Goal: Complete application form

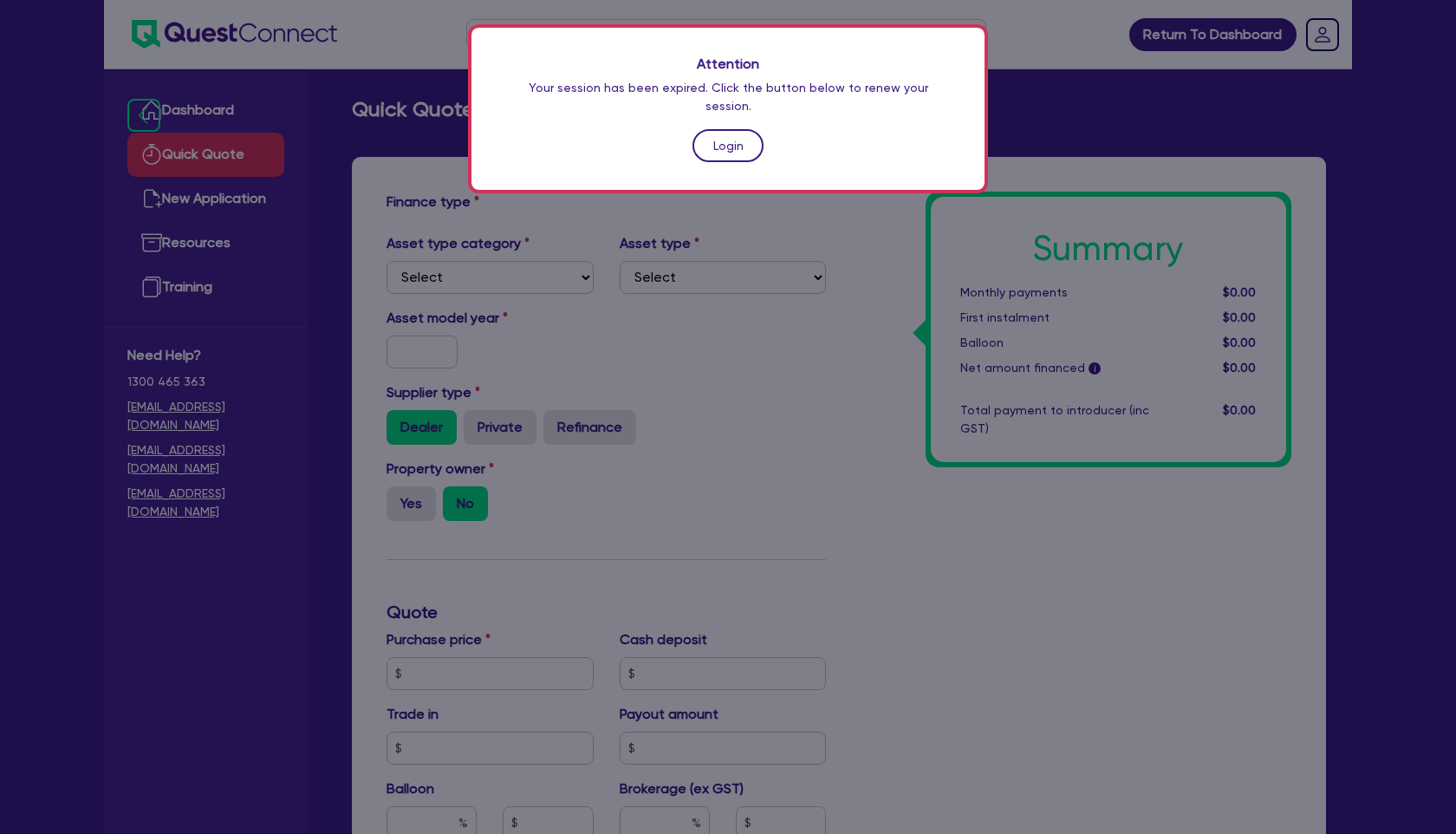
click at [731, 129] on link "Login" at bounding box center [728, 145] width 71 height 33
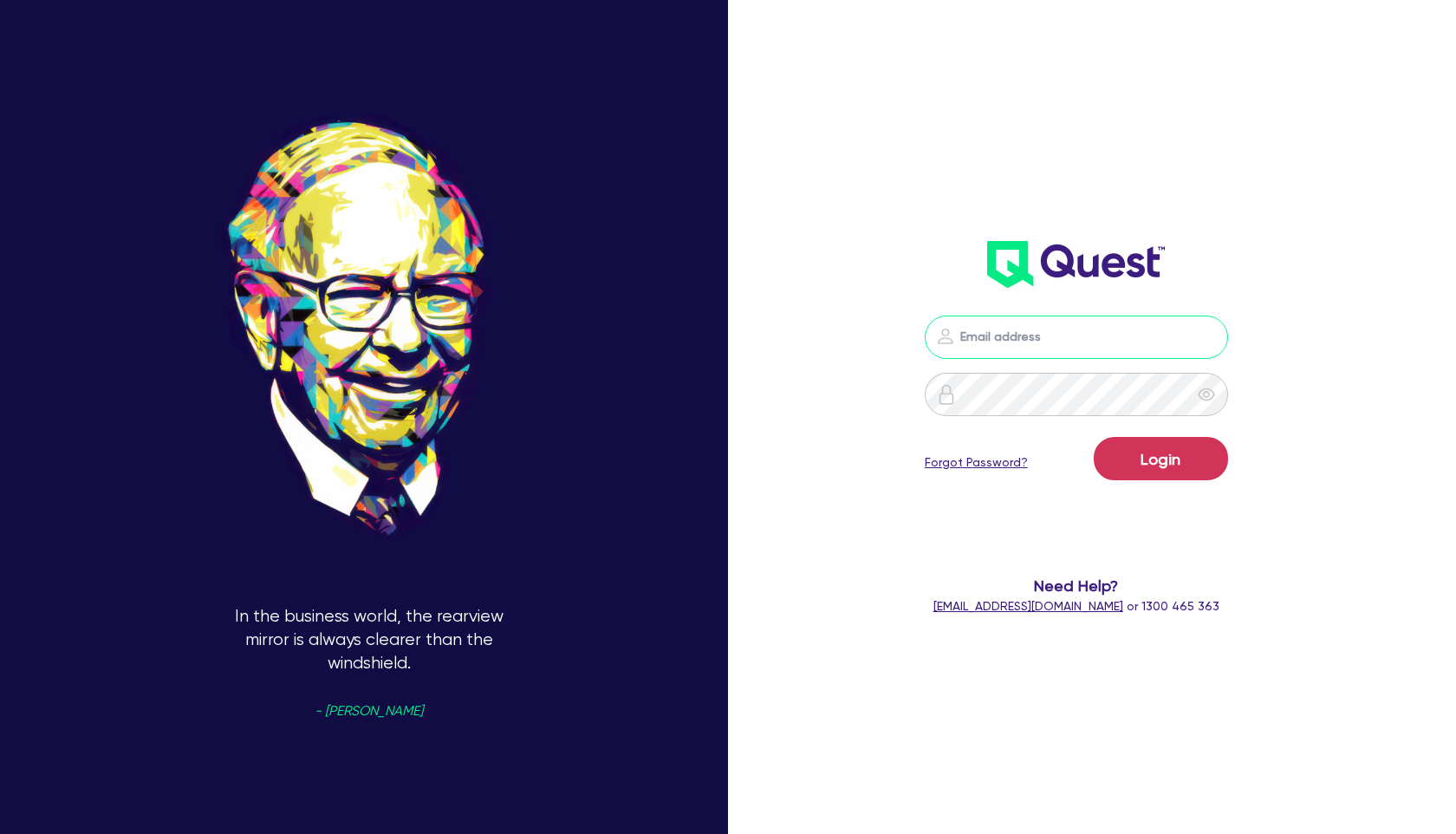
type input "[PERSON_NAME][EMAIL_ADDRESS][PERSON_NAME][DOMAIN_NAME]"
click at [1161, 458] on button "Login" at bounding box center [1161, 459] width 134 height 43
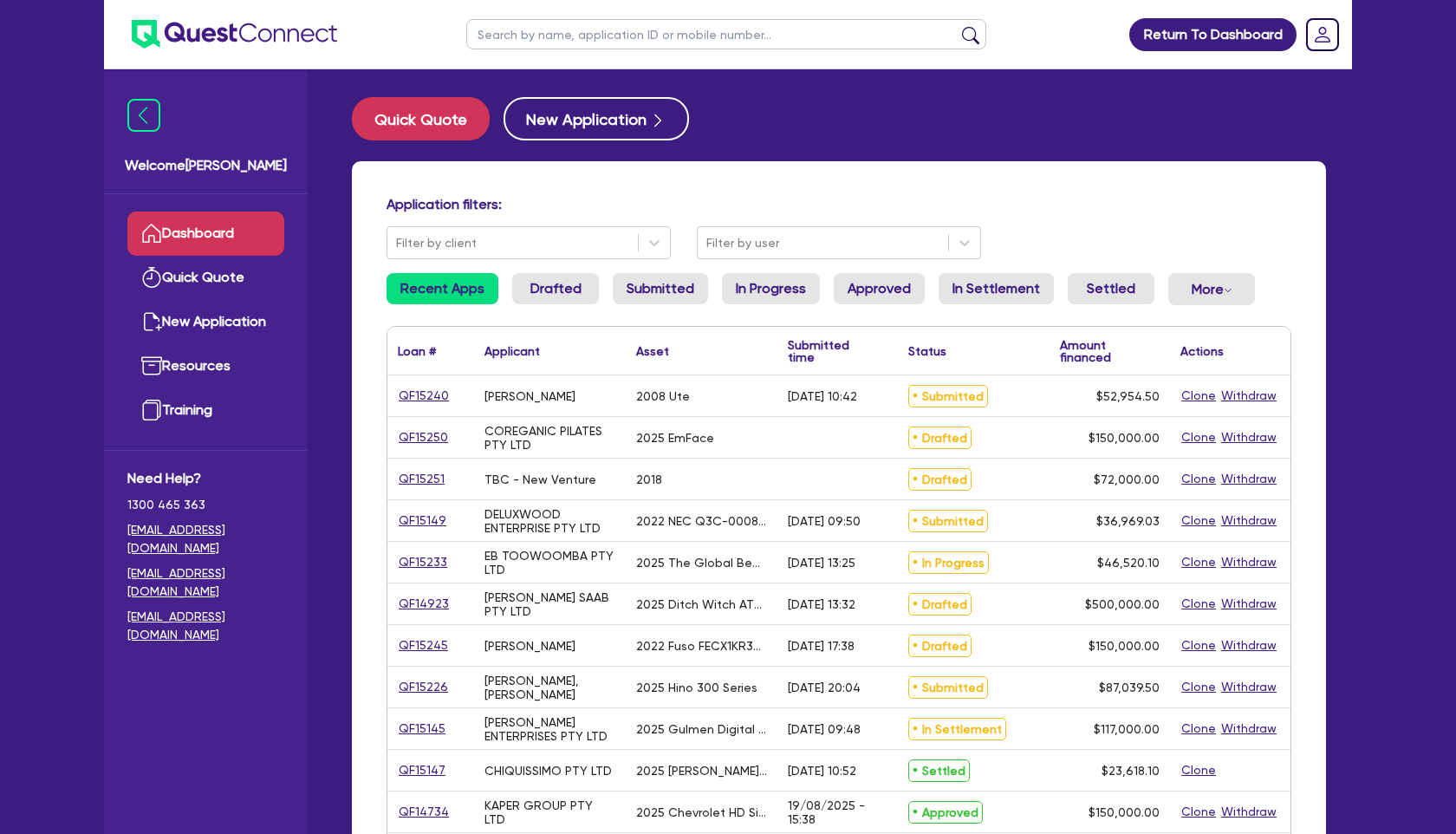
click at [715, 35] on input "text" at bounding box center [726, 34] width 520 height 31
type input "bhag"
click at [957, 26] on button "submit" at bounding box center [970, 38] width 28 height 25
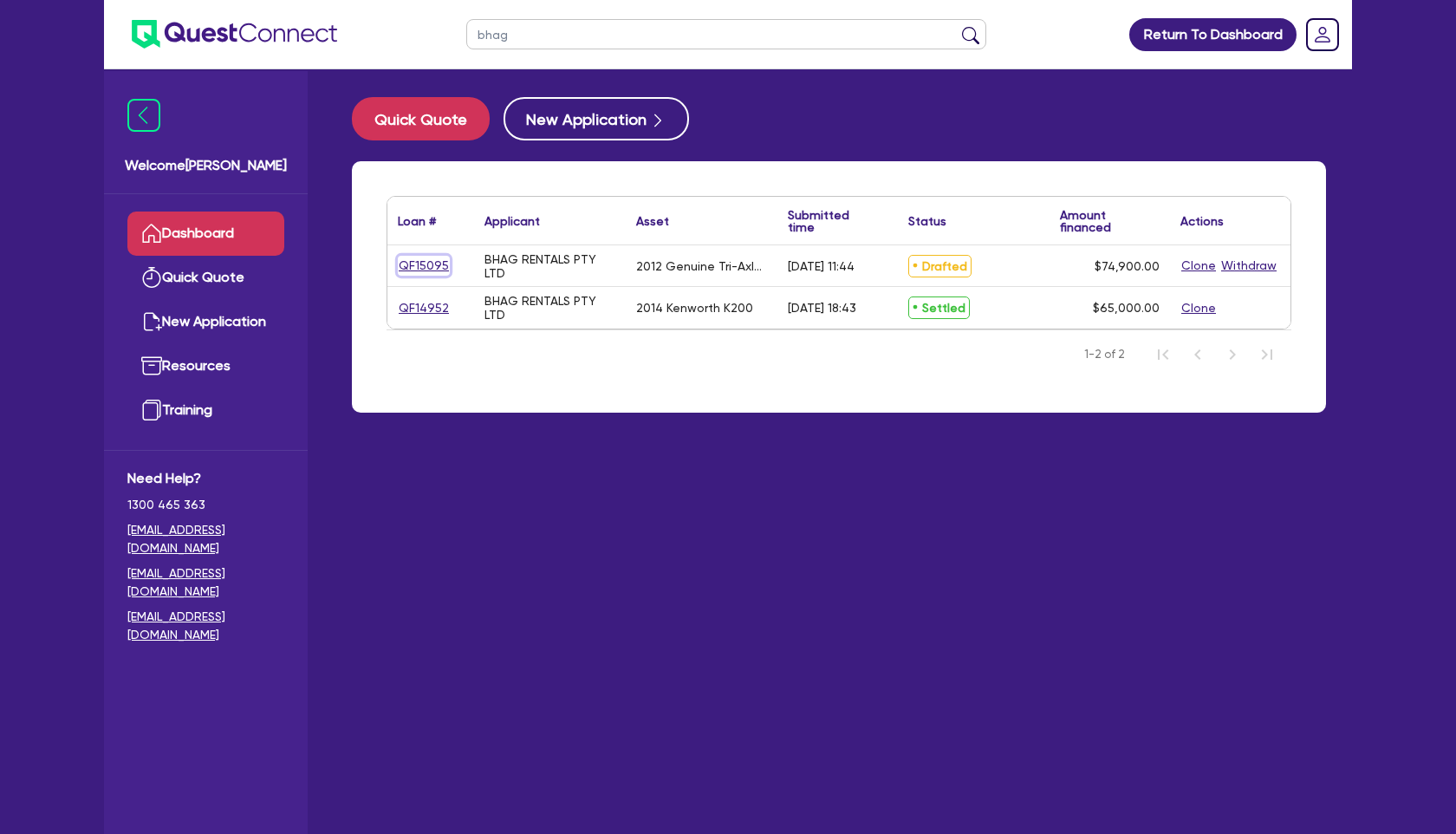
click at [441, 260] on link "QF15095" at bounding box center [423, 265] width 52 height 20
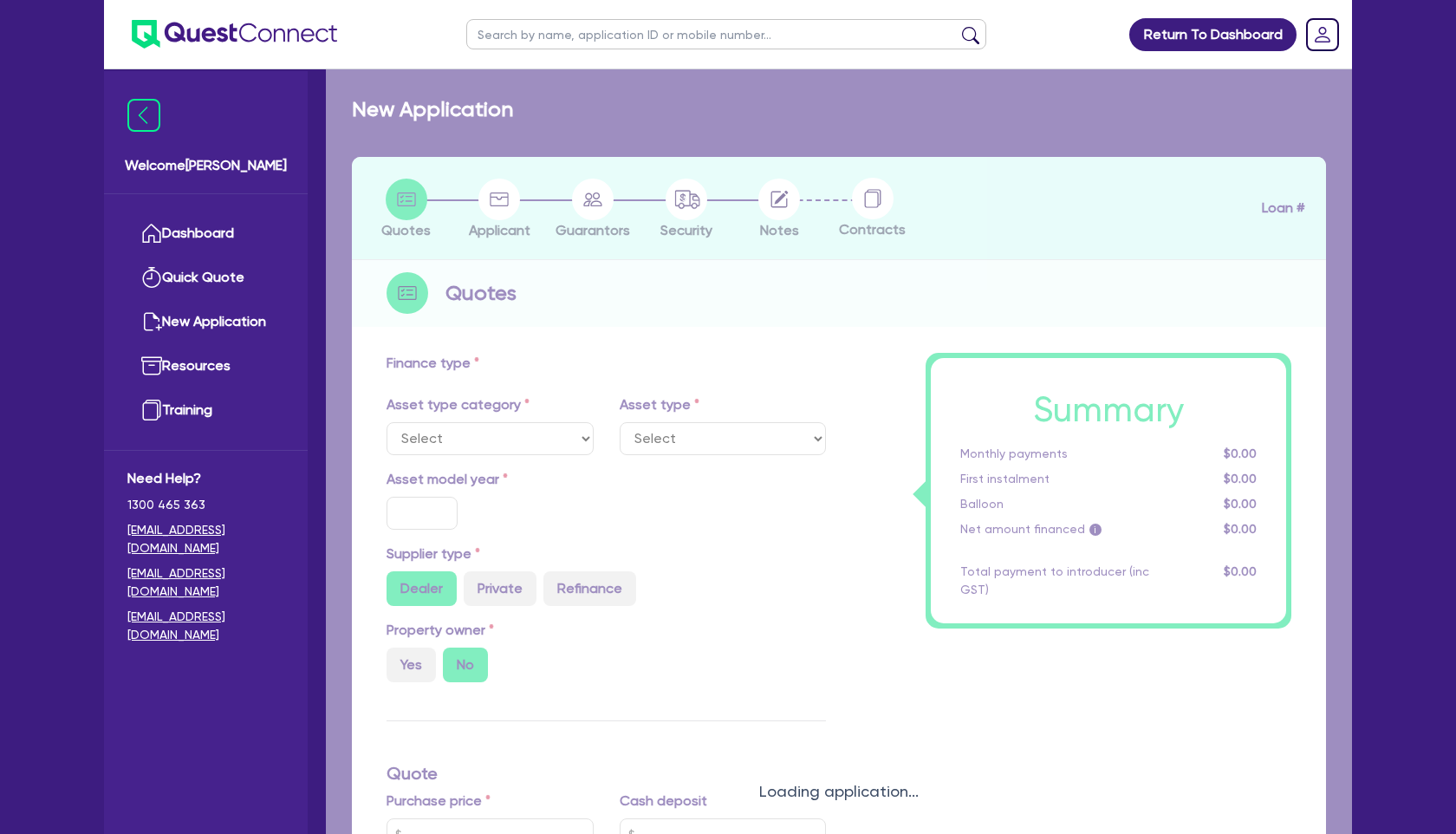
select select "PRIMARY_ASSETS"
type input "2012"
type input "99,800"
type input "24,900"
type input "7"
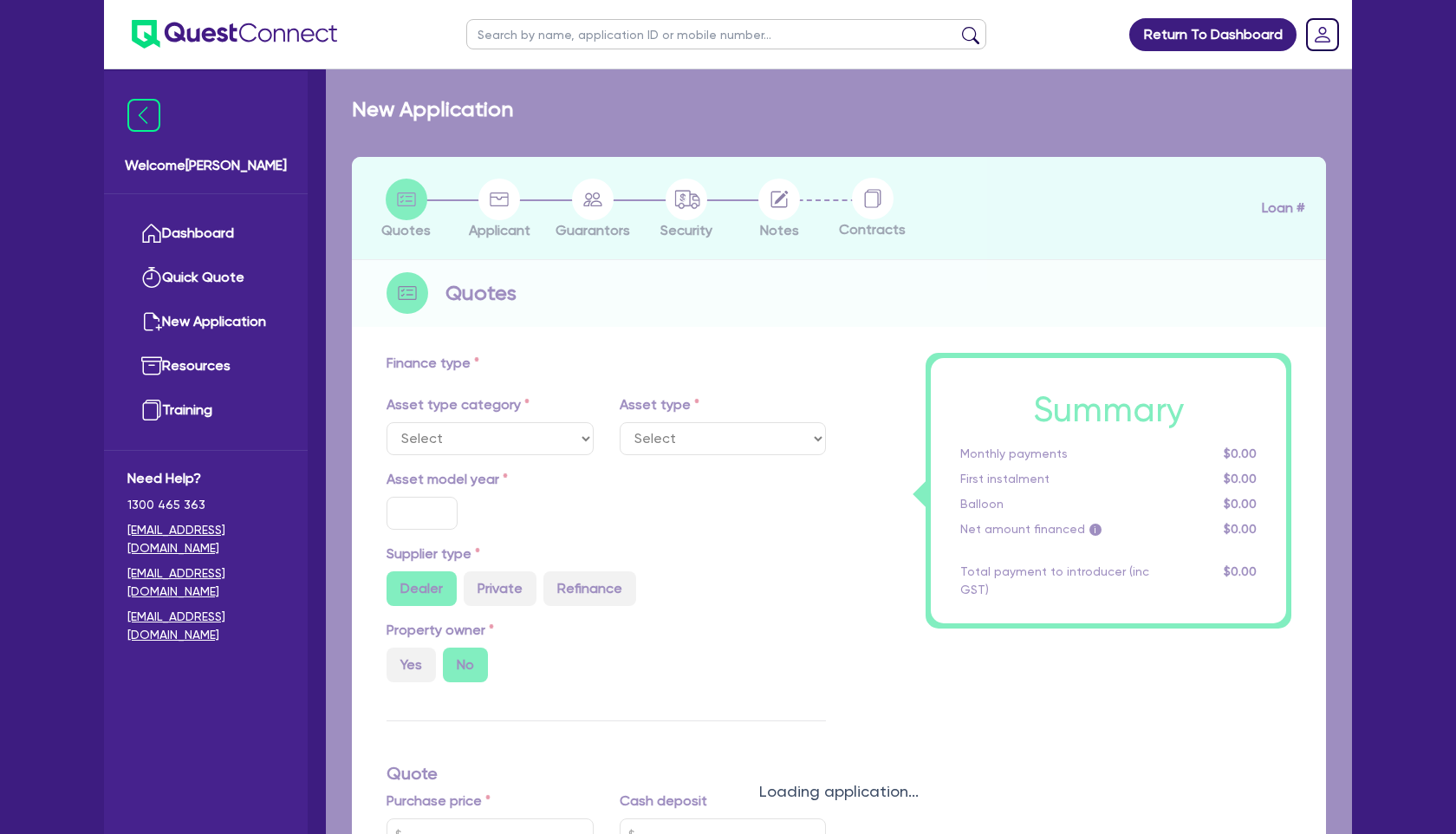
type input "5,243"
type input "16.75"
select select "TRAILERS"
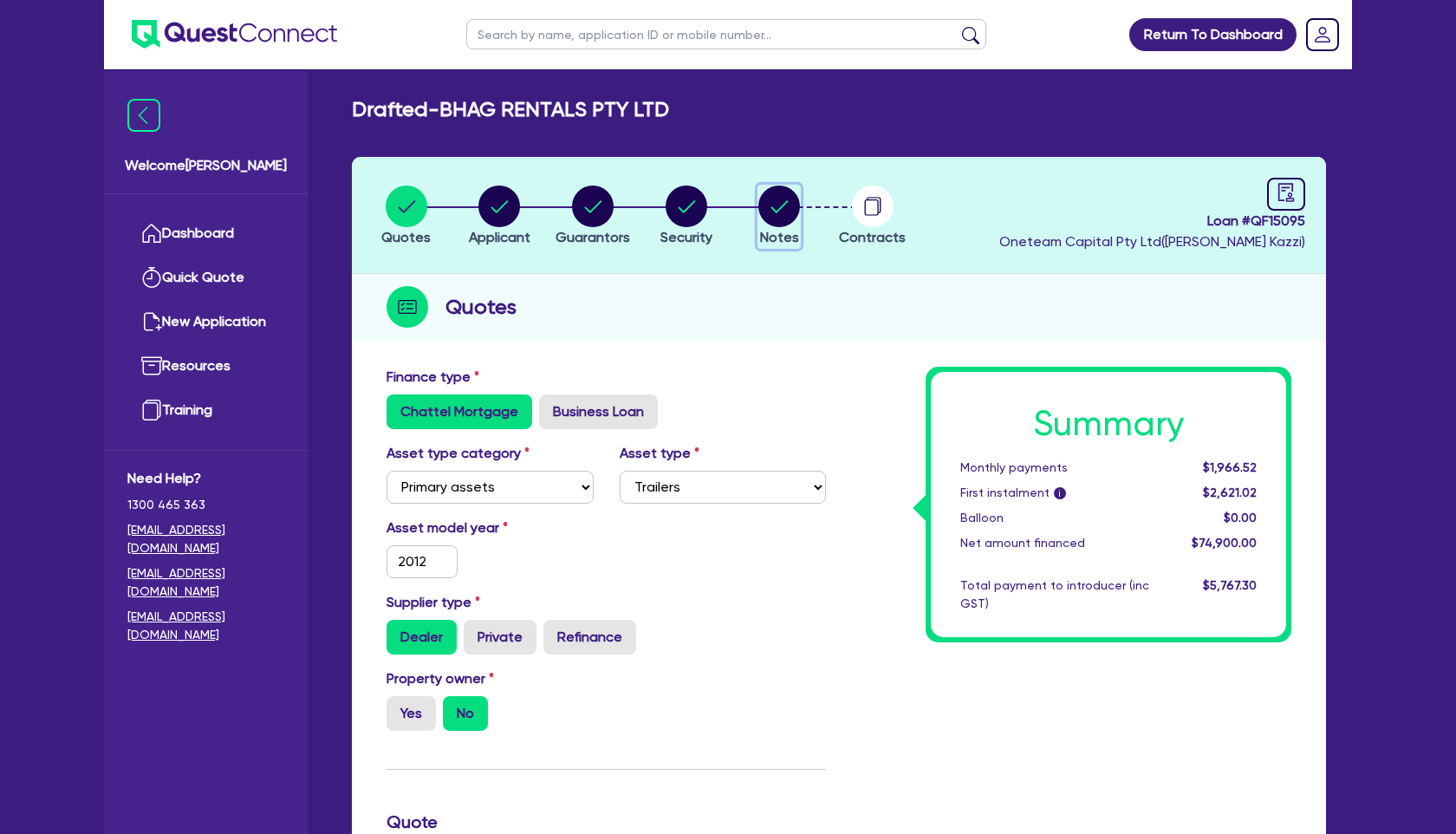
click at [781, 224] on circle "button" at bounding box center [779, 206] width 41 height 41
select select "Other"
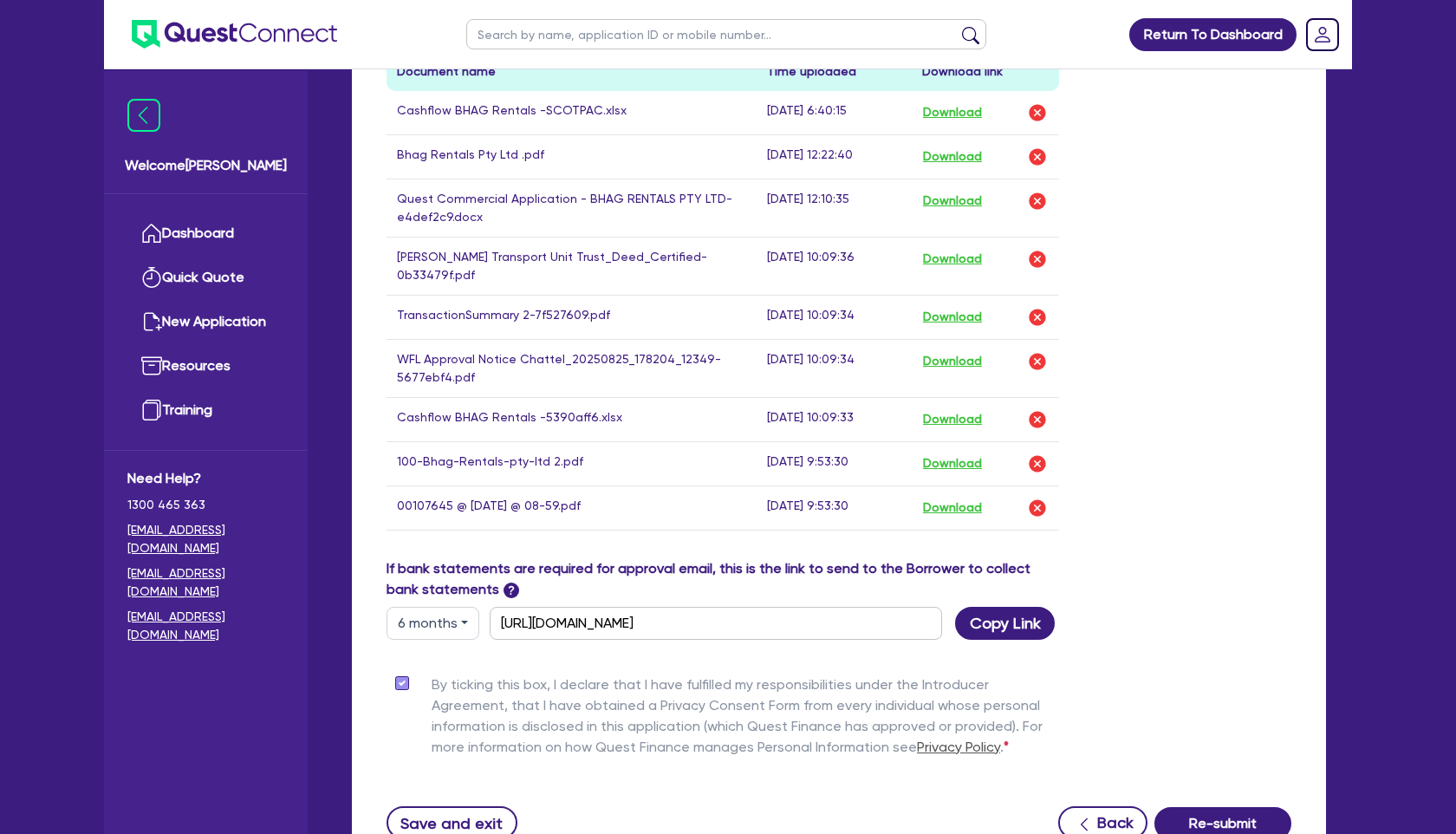
scroll to position [1198, 0]
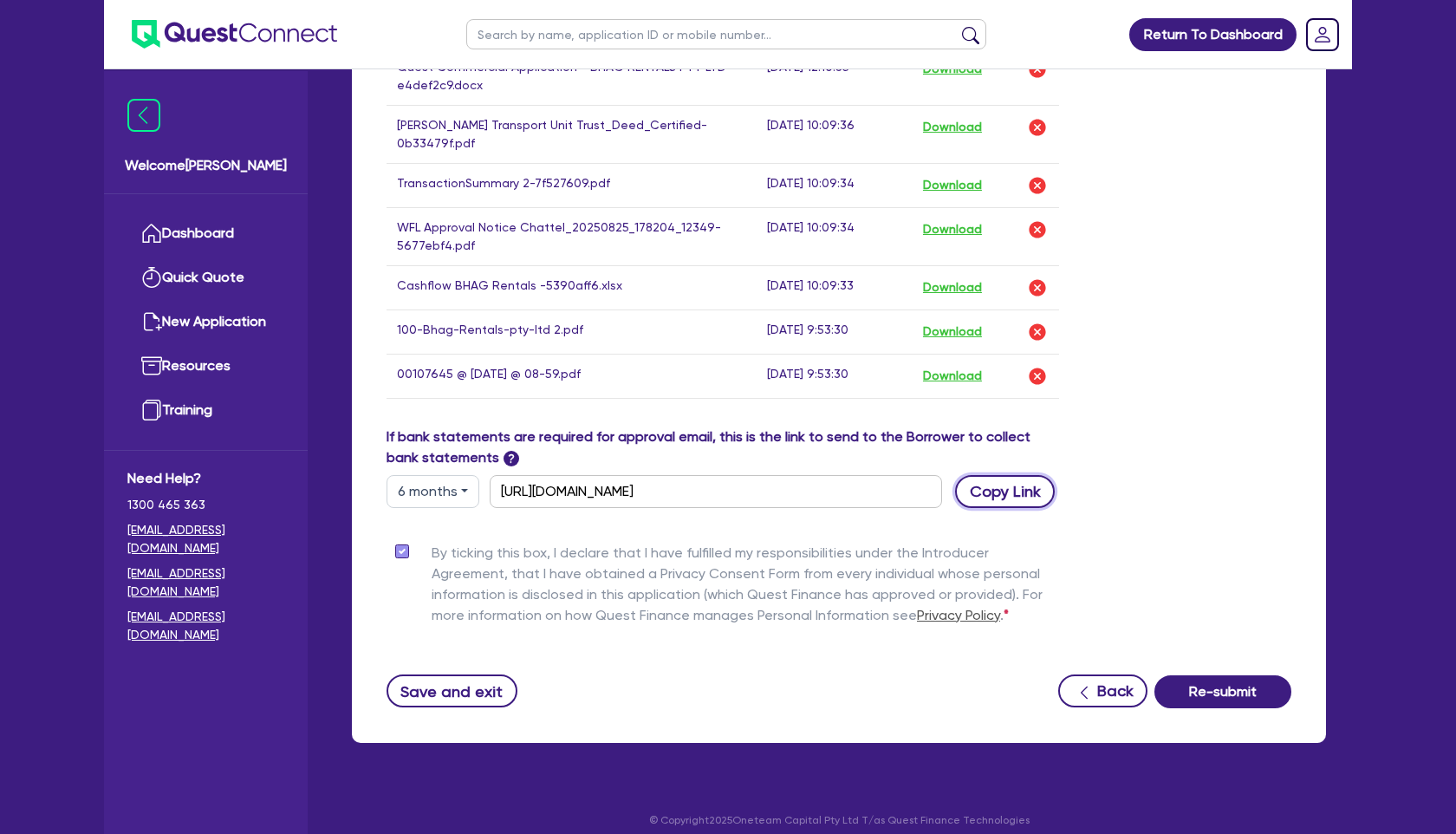
click at [1021, 476] on button "Copy Link" at bounding box center [1005, 491] width 100 height 33
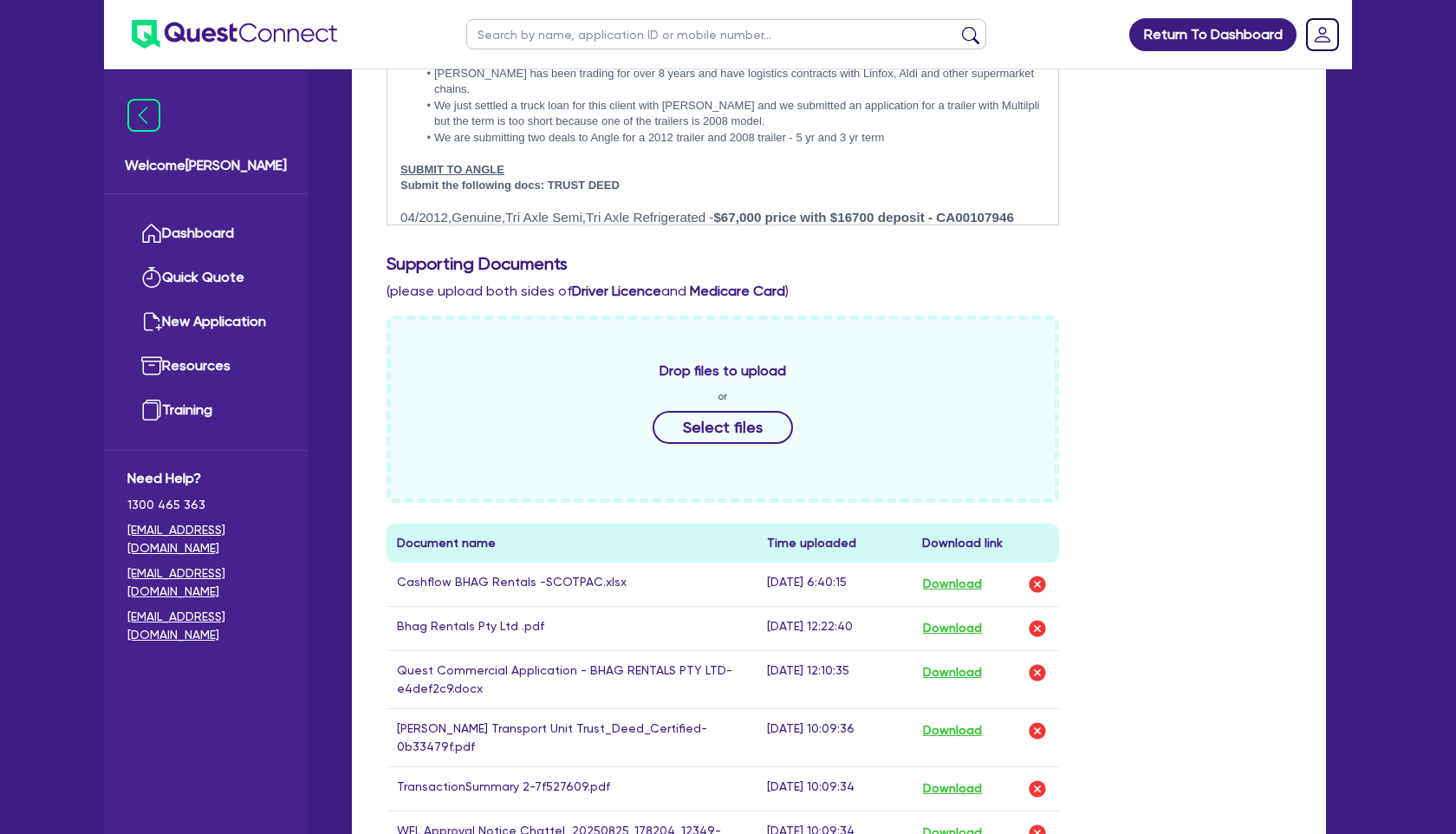
scroll to position [0, 0]
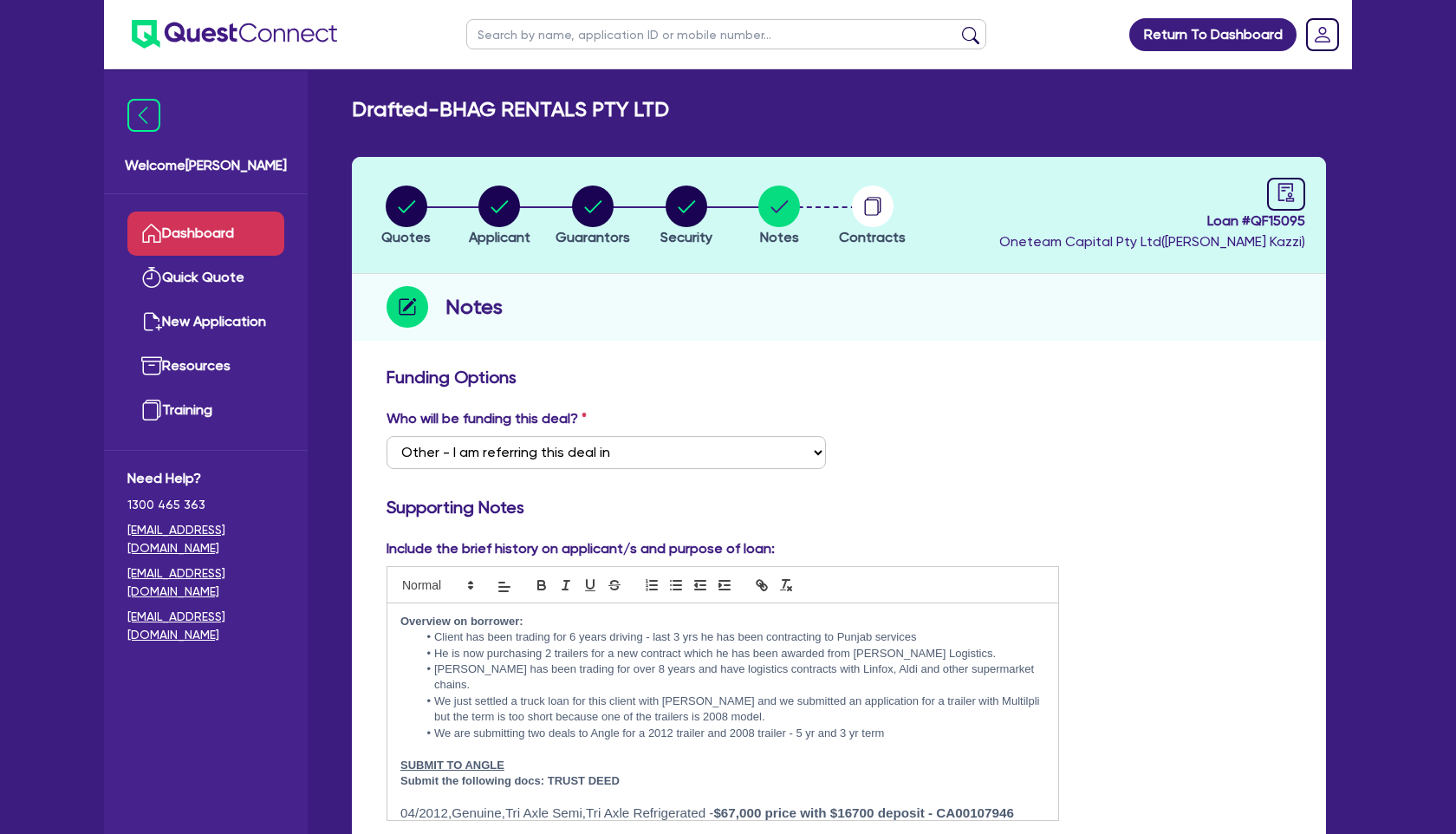
click at [243, 237] on link "Dashboard" at bounding box center [205, 233] width 157 height 44
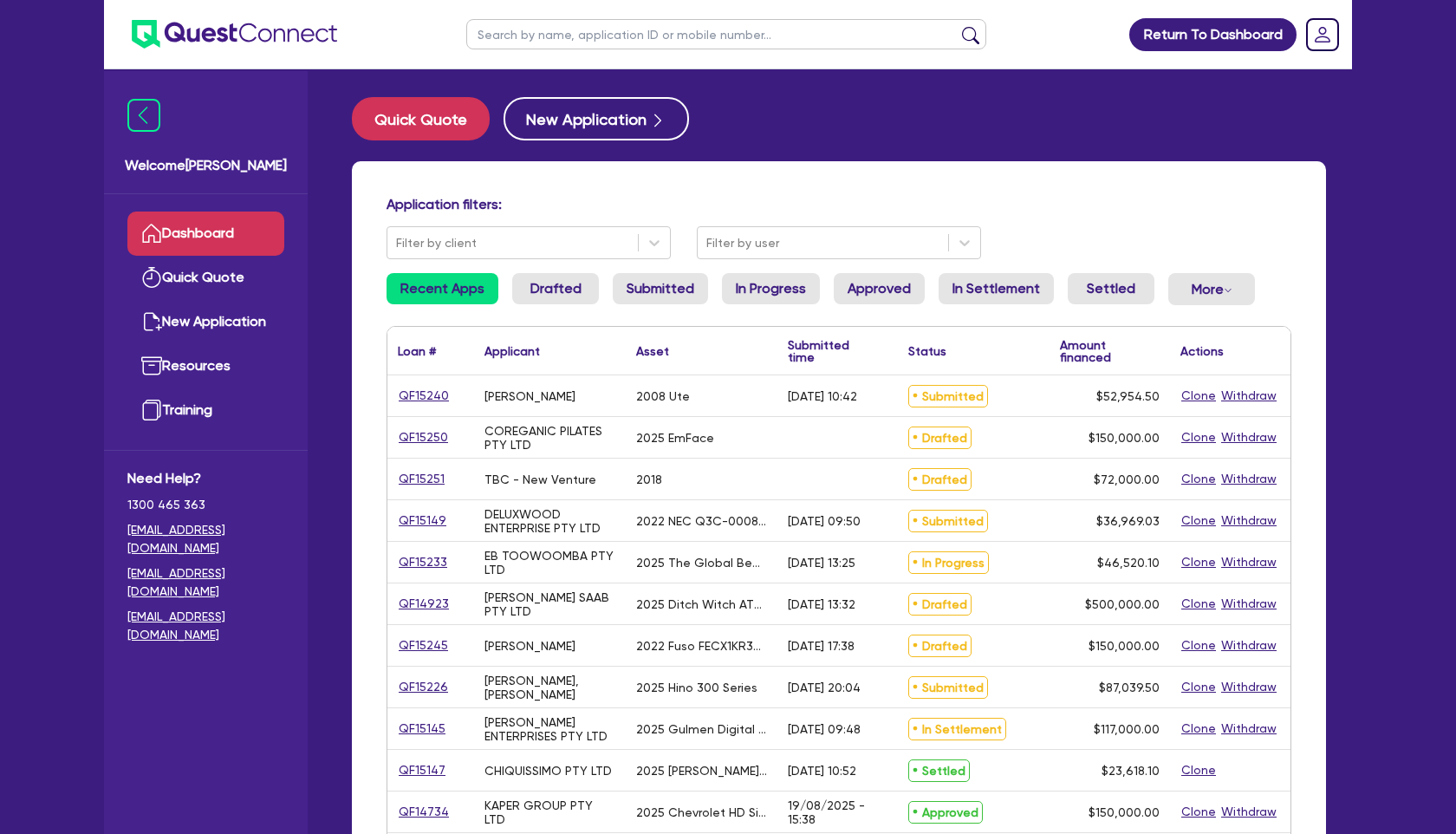
click at [609, 38] on input "text" at bounding box center [726, 34] width 520 height 31
type input "hb trans"
click at [957, 26] on button "submit" at bounding box center [970, 38] width 28 height 25
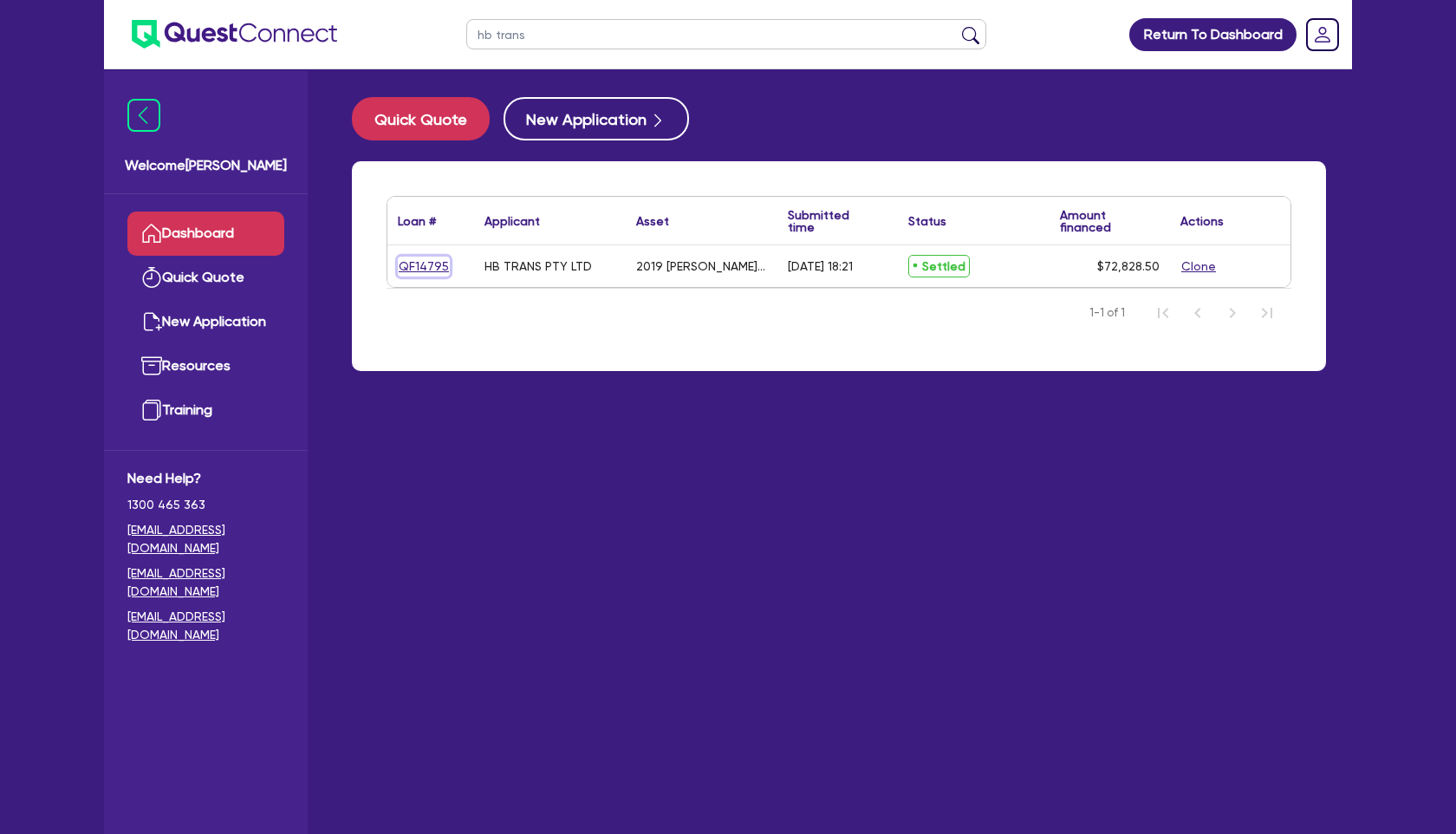
click at [425, 266] on link "QF14795" at bounding box center [423, 266] width 52 height 20
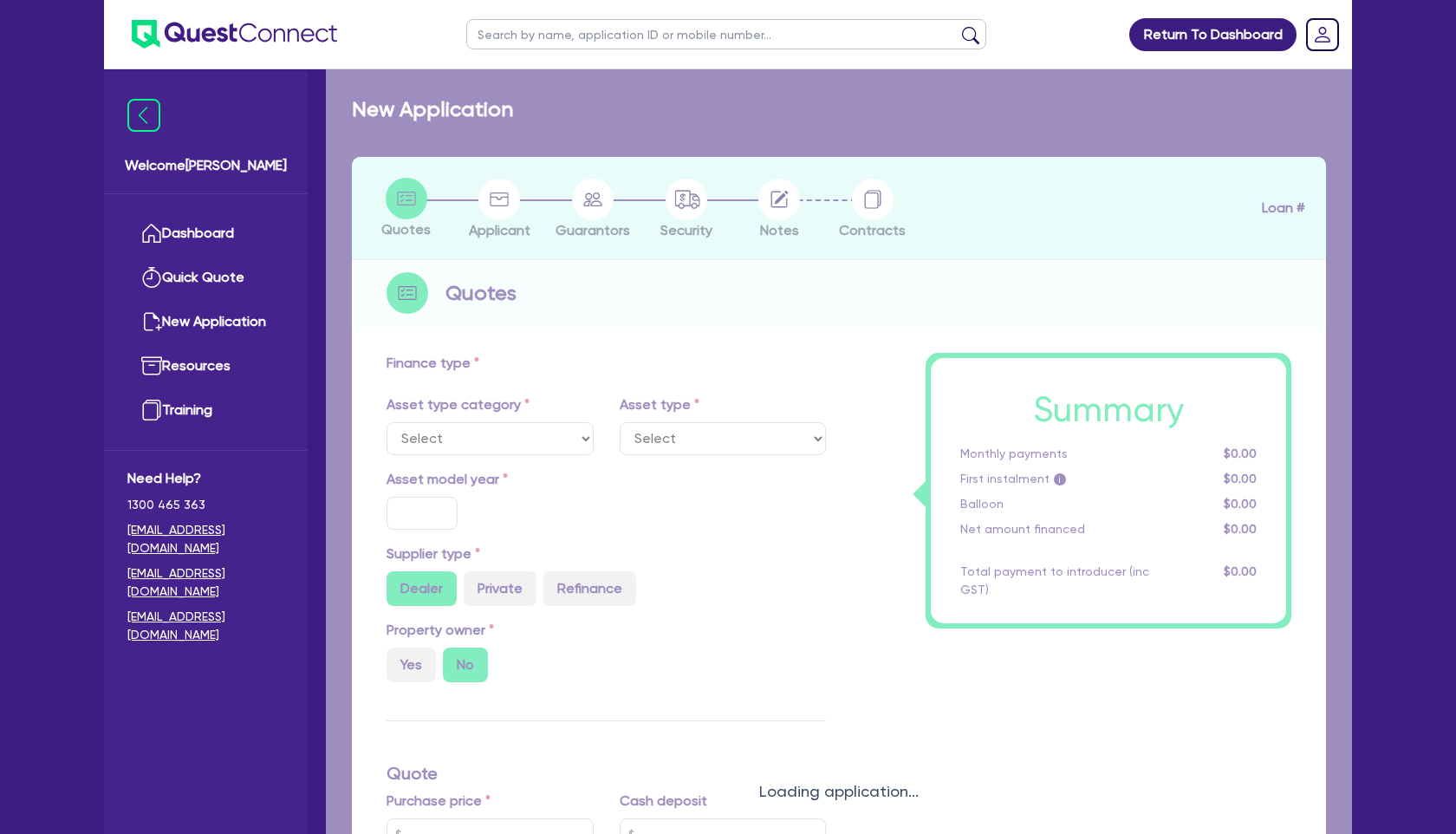
select select "PRIMARY_ASSETS"
type input "2019"
type input "72,828.5"
type input "34.32"
type input "25,000"
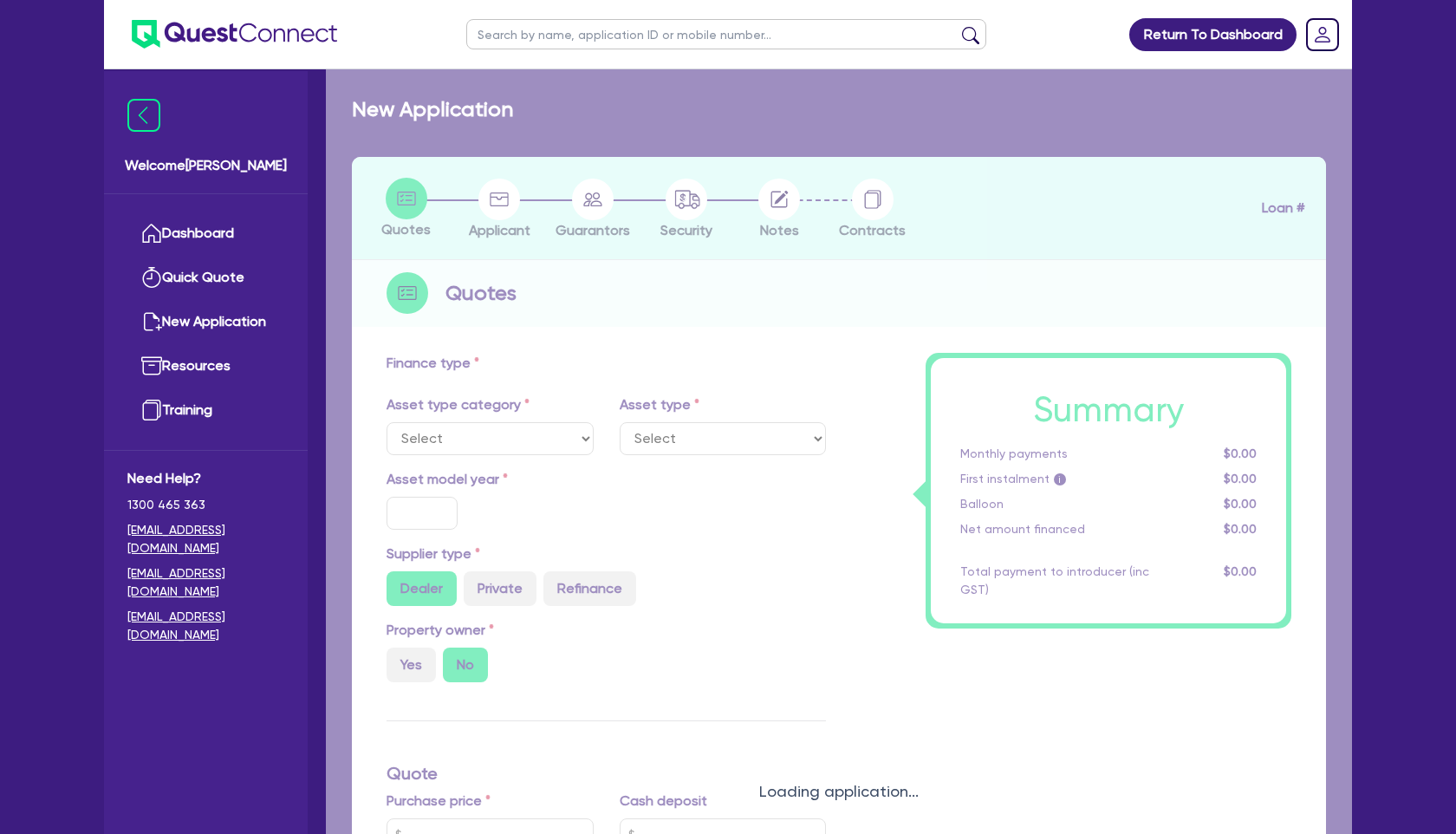
type input "4.80"
type input "3,500"
radio input "true"
type input "17.95"
select select "TRAILERS"
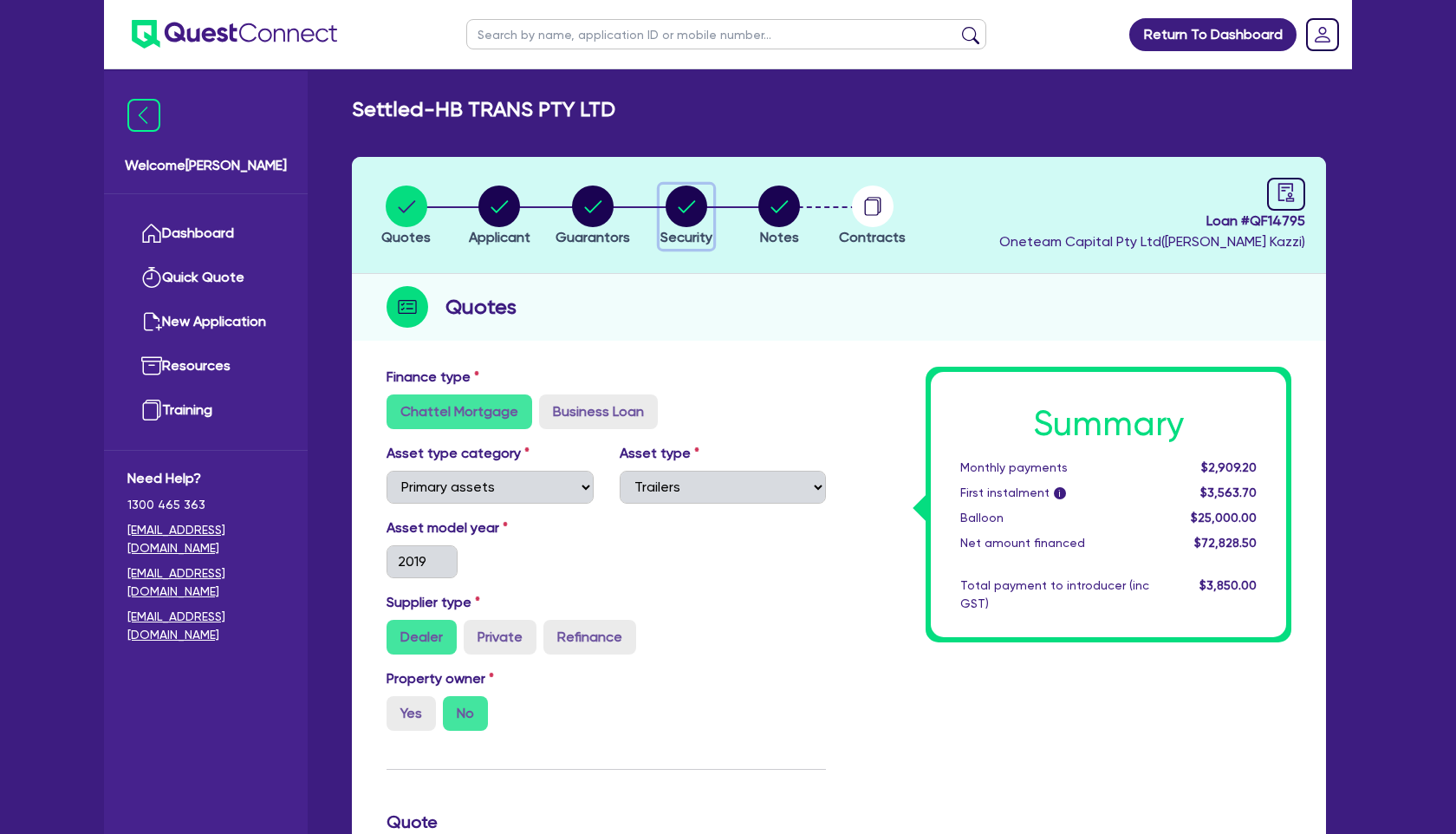
click at [686, 208] on icon "button" at bounding box center [687, 206] width 18 height 12
select select "PRIMARY_ASSETS"
select select "TRAILERS"
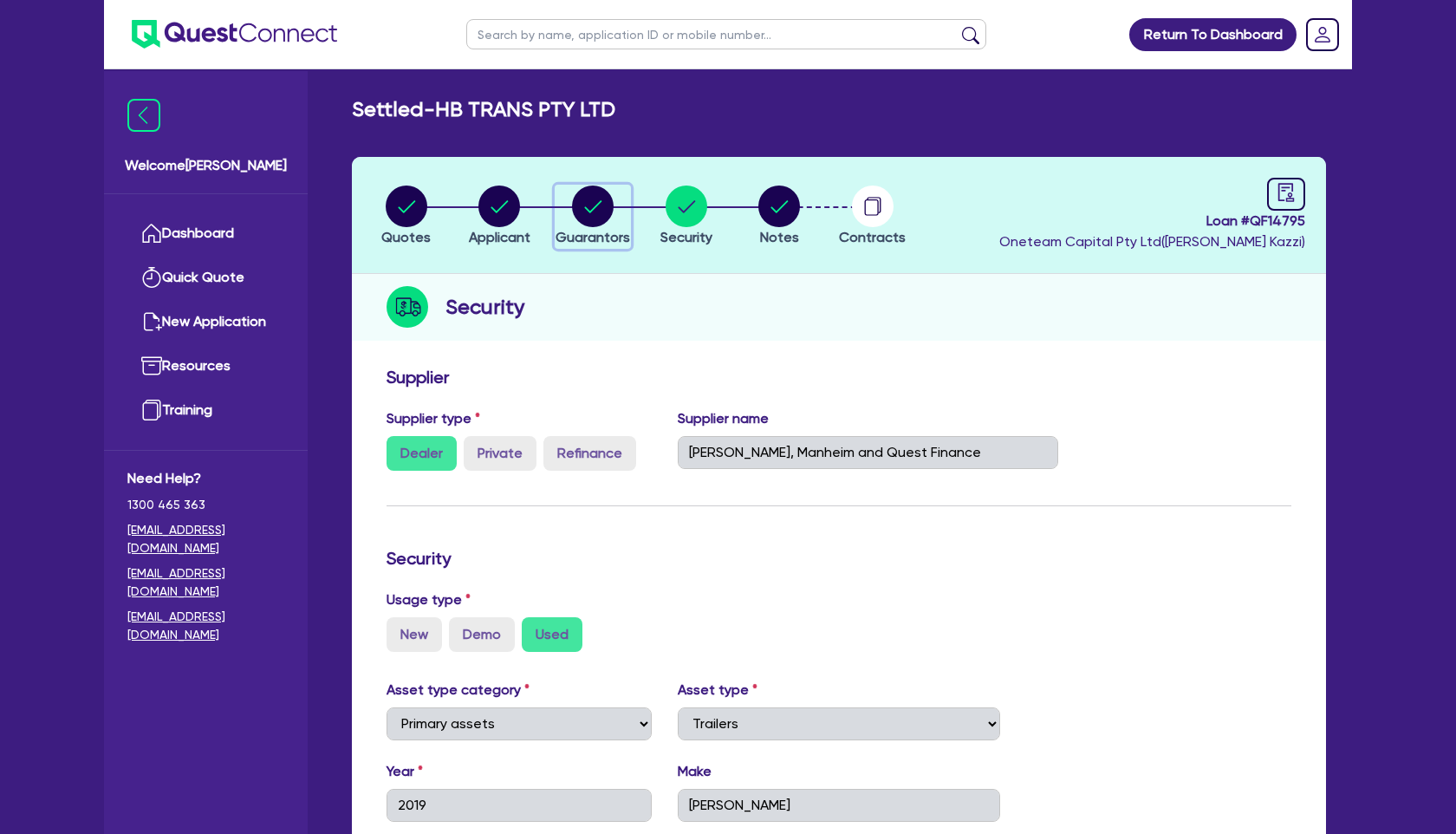
click at [584, 219] on circle "button" at bounding box center [593, 206] width 41 height 41
select select "MR"
select select "VIC"
select select "SINGLE"
select select "EQUIPMENT"
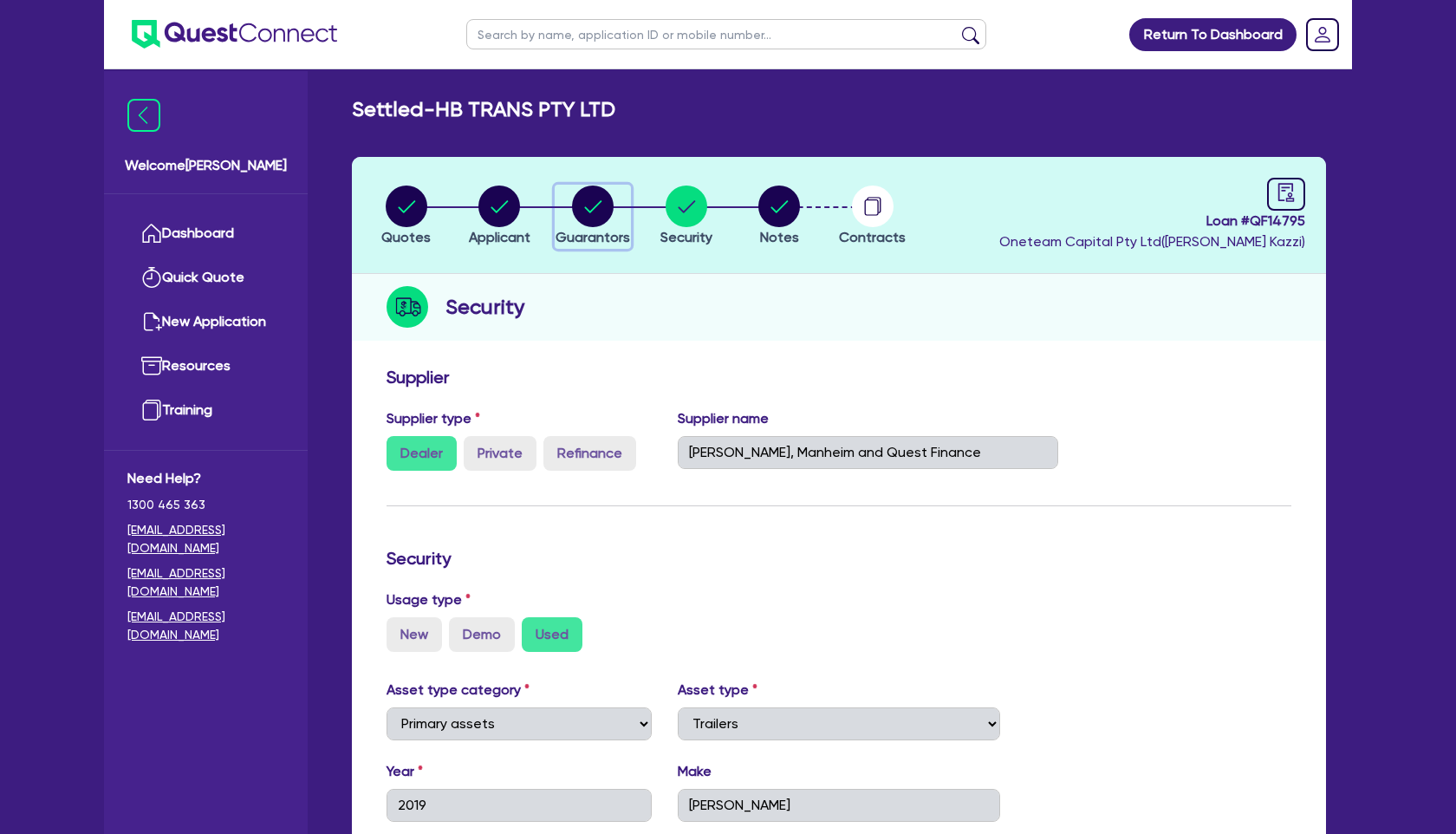
select select "CASH"
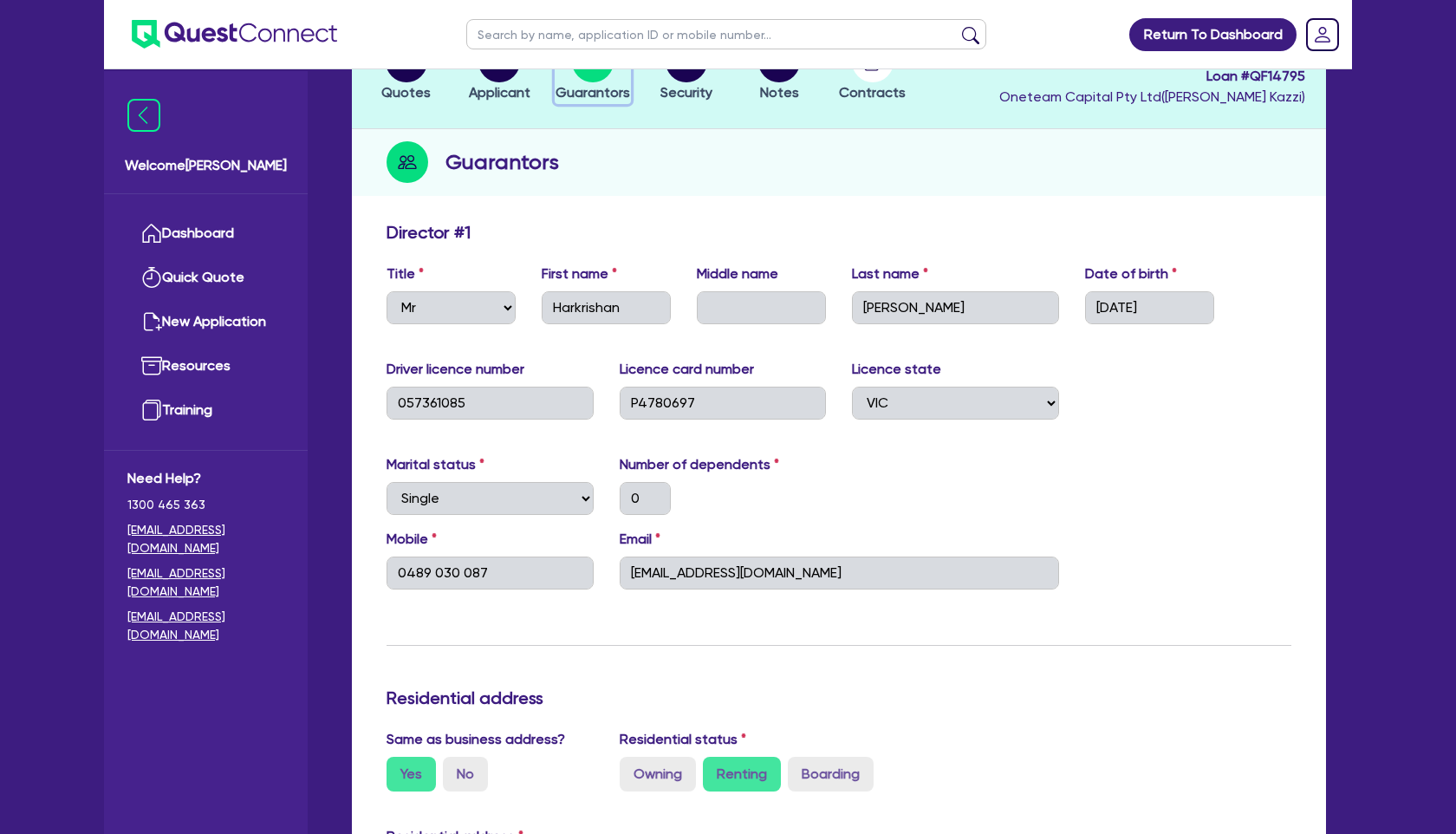
scroll to position [176, 0]
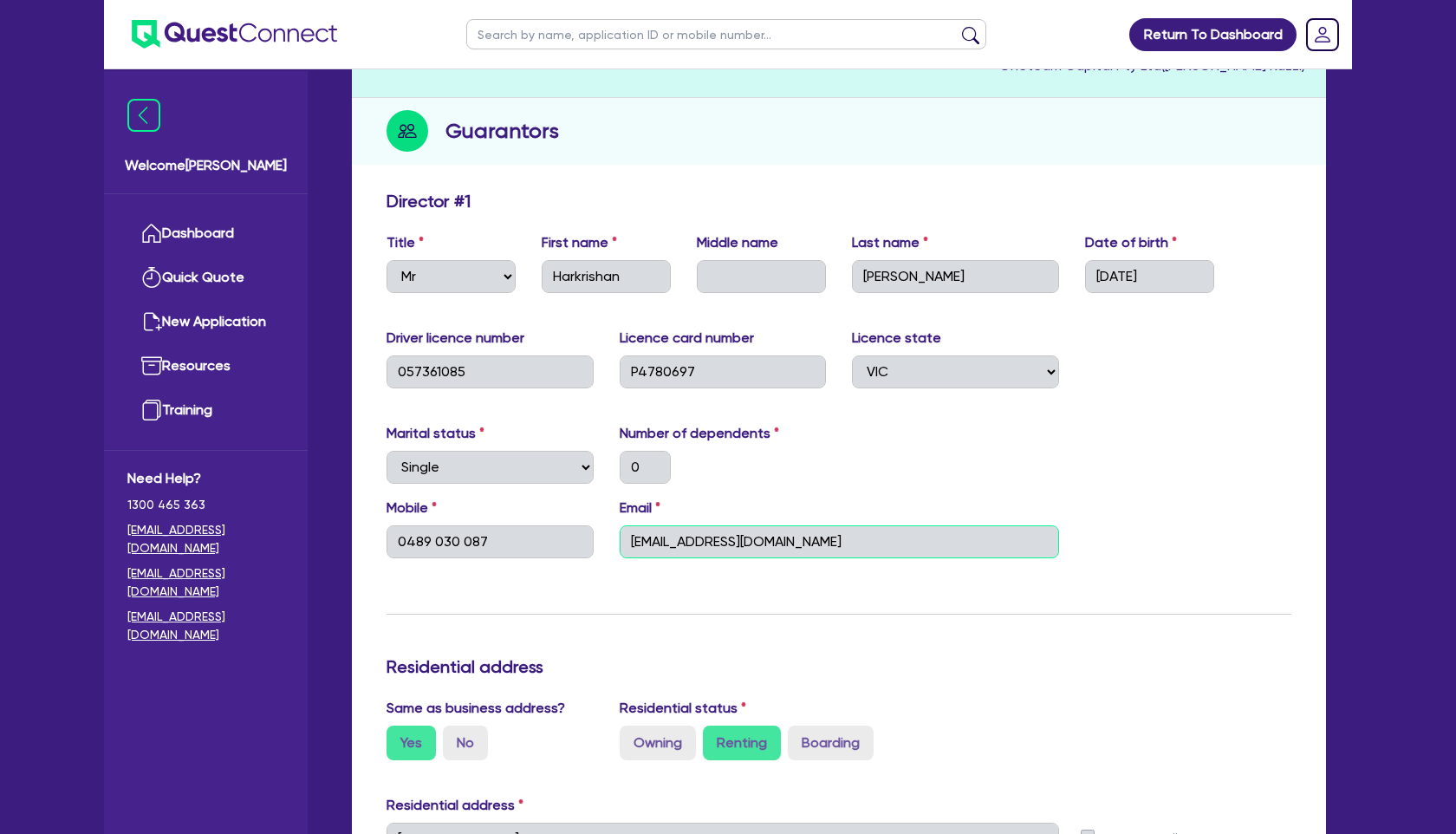
drag, startPoint x: 804, startPoint y: 544, endPoint x: 568, endPoint y: 542, distance: 236.0
click at [568, 542] on div "Mobile [PHONE_NUMBER] Email [EMAIL_ADDRESS][DOMAIN_NAME]" at bounding box center [838, 535] width 931 height 75
